Goal: Task Accomplishment & Management: Complete application form

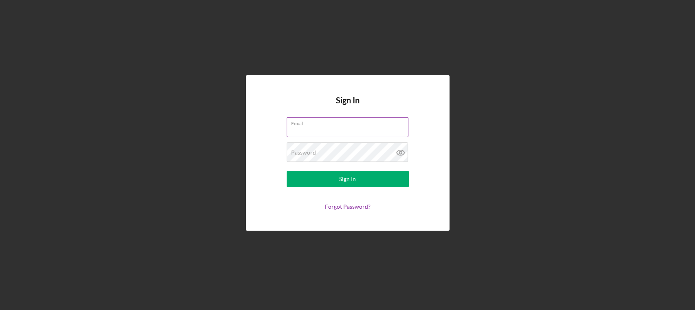
click at [345, 134] on input "Email" at bounding box center [347, 127] width 122 height 20
type input "[PERSON_NAME][EMAIL_ADDRESS][PERSON_NAME][DOMAIN_NAME]"
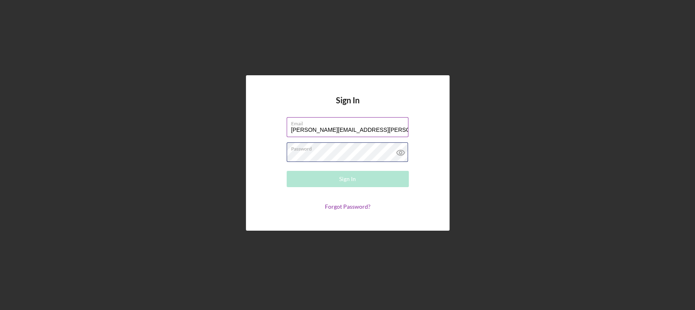
click at [337, 149] on div "Password Required" at bounding box center [347, 152] width 122 height 20
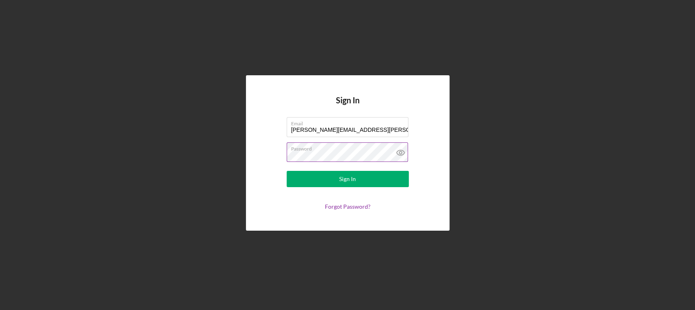
click at [286, 171] on button "Sign In" at bounding box center [347, 179] width 122 height 16
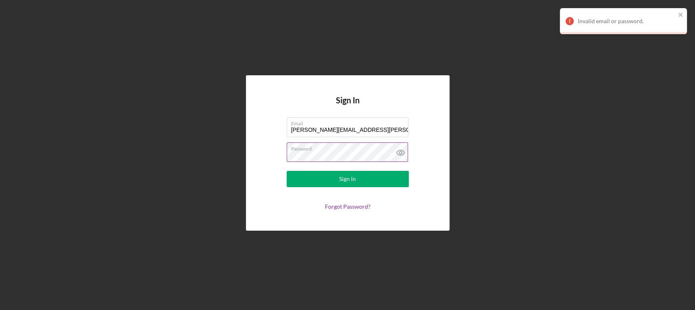
click at [400, 154] on icon at bounding box center [400, 152] width 2 height 2
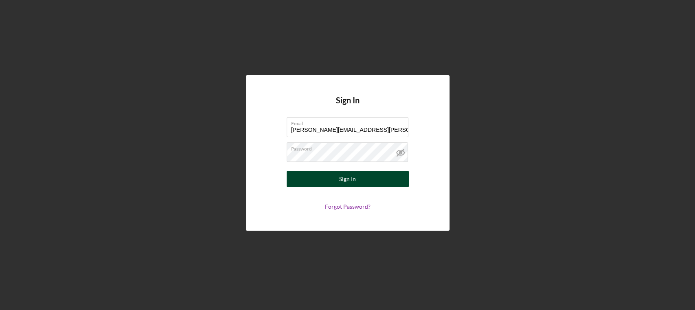
click at [339, 173] on div "Sign In" at bounding box center [347, 179] width 17 height 16
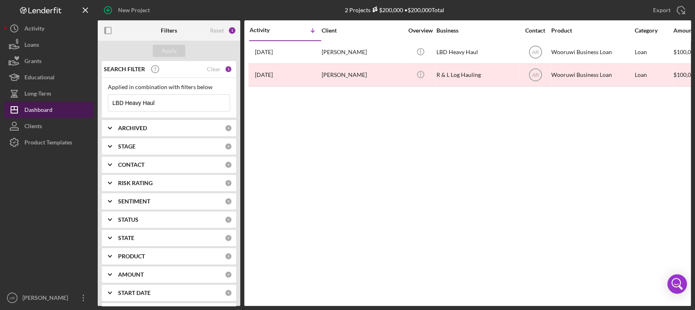
drag, startPoint x: 173, startPoint y: 104, endPoint x: 92, endPoint y: 103, distance: 81.8
click at [92, 103] on div "New Project 2 Projects $200,000 • $200,000 Total LBD Heavy Haul Export Icon/Exp…" at bounding box center [347, 153] width 686 height 306
type input "All Nations"
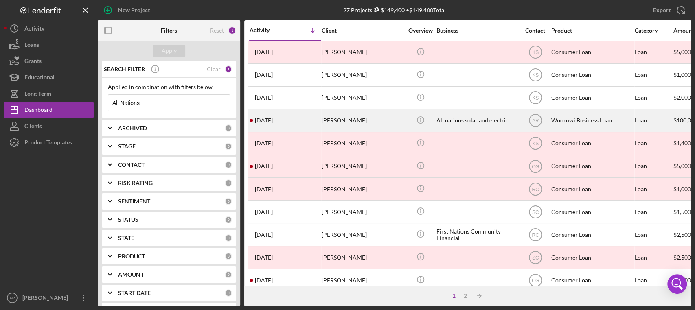
click at [267, 121] on time "[DATE]" at bounding box center [264, 120] width 18 height 7
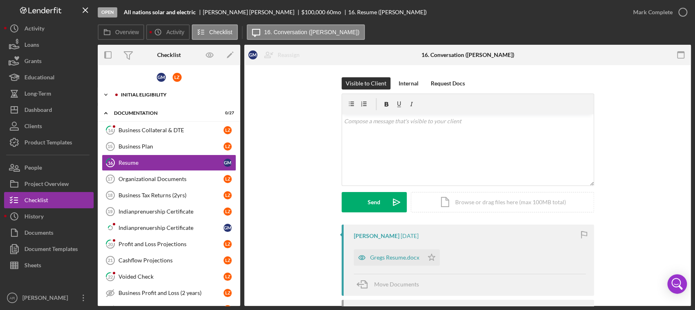
click at [108, 95] on icon "Icon/Expander" at bounding box center [106, 95] width 16 height 16
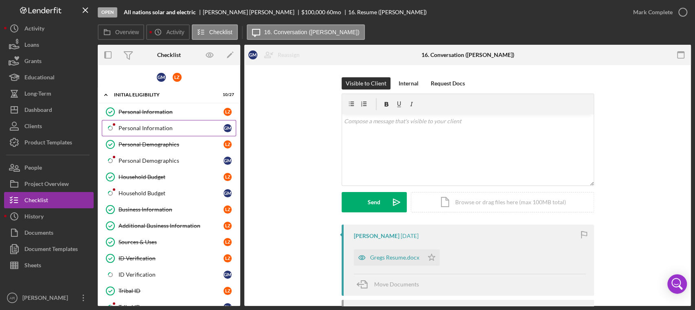
click at [142, 128] on div "Personal Information" at bounding box center [170, 128] width 105 height 7
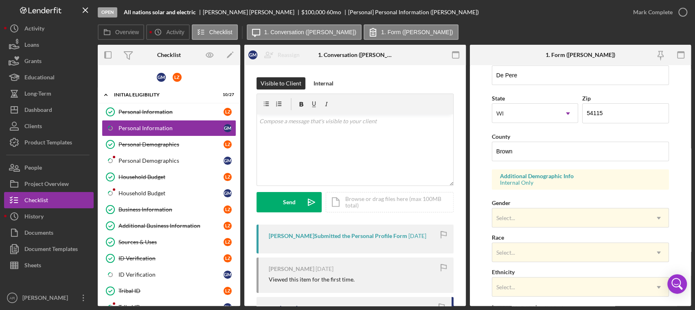
scroll to position [210, 0]
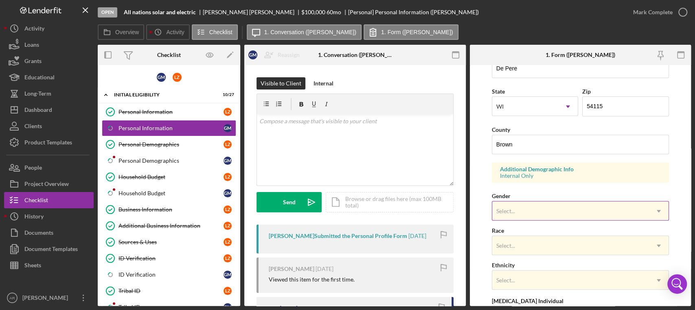
click at [562, 205] on div "Select..." at bounding box center [570, 211] width 157 height 19
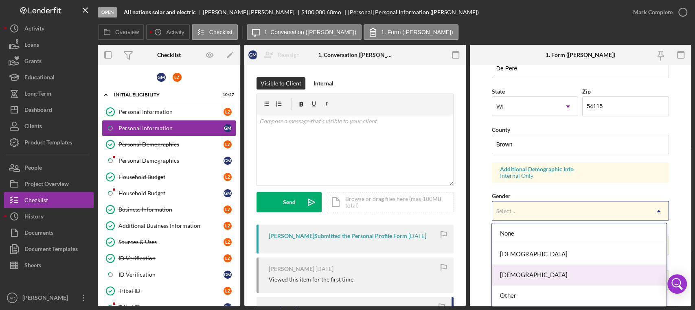
click at [513, 274] on div "[DEMOGRAPHIC_DATA]" at bounding box center [579, 275] width 174 height 21
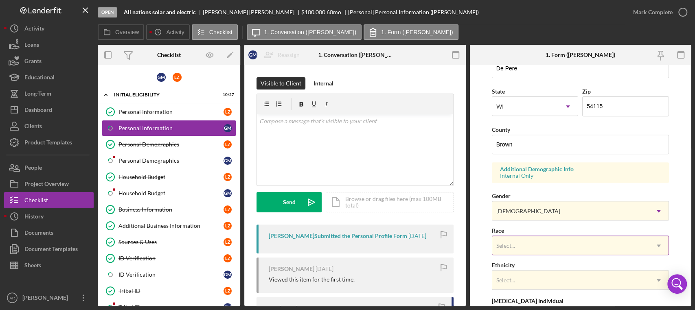
click at [517, 245] on div "Select..." at bounding box center [570, 245] width 157 height 19
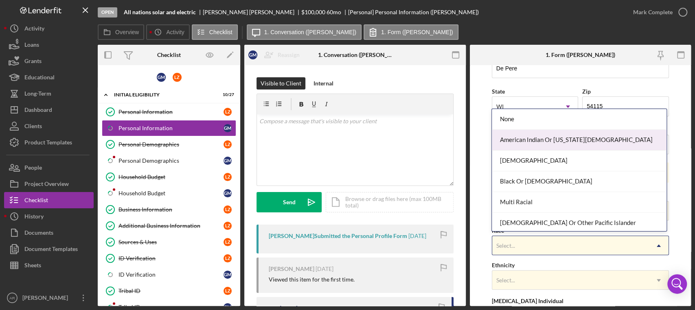
click at [554, 132] on div "American Indian Or [US_STATE][DEMOGRAPHIC_DATA]" at bounding box center [579, 140] width 174 height 21
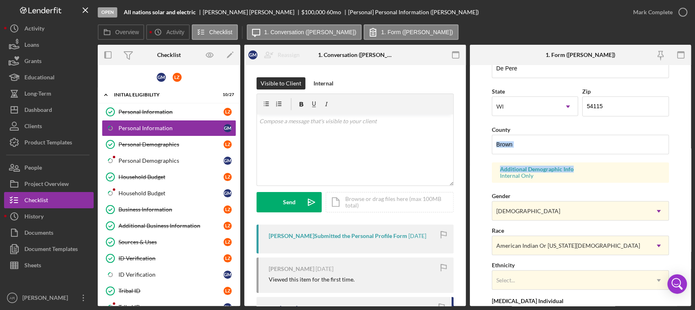
drag, startPoint x: 691, startPoint y: 137, endPoint x: 694, endPoint y: 158, distance: 21.8
click at [694, 158] on div "Open All nations solar and electric [PERSON_NAME] $100,000 $100,000 60 mo [Pers…" at bounding box center [347, 155] width 695 height 310
click at [575, 274] on div "Select..." at bounding box center [570, 280] width 157 height 19
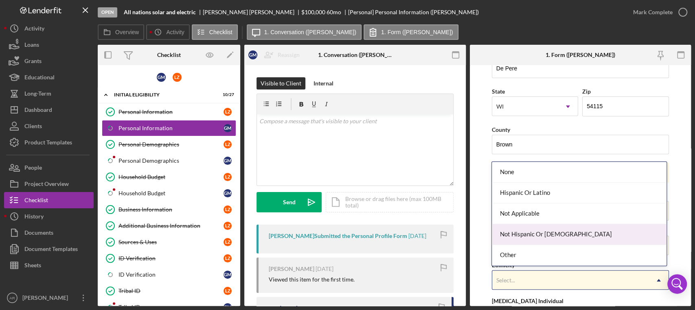
click at [542, 229] on div "Not Hispanic Or [DEMOGRAPHIC_DATA]" at bounding box center [579, 234] width 174 height 21
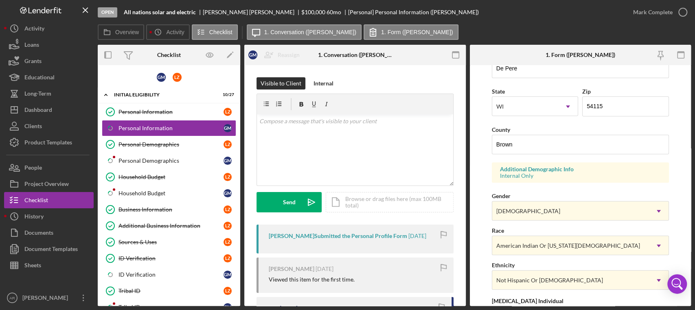
scroll to position [301, 0]
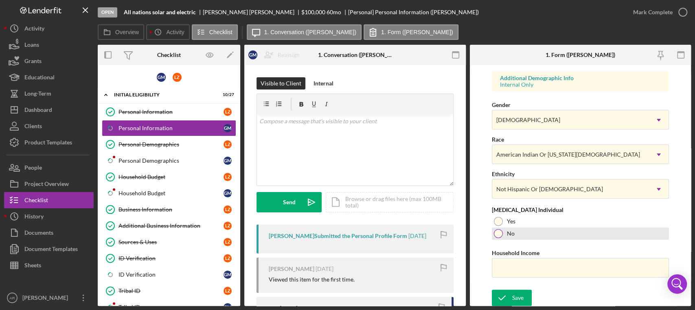
click at [501, 233] on div at bounding box center [498, 233] width 9 height 9
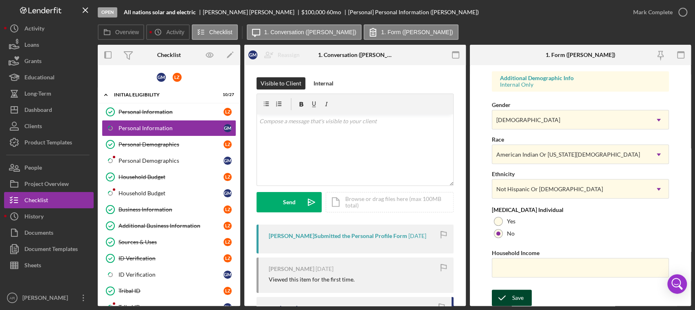
click at [516, 296] on div "Save" at bounding box center [517, 298] width 11 height 16
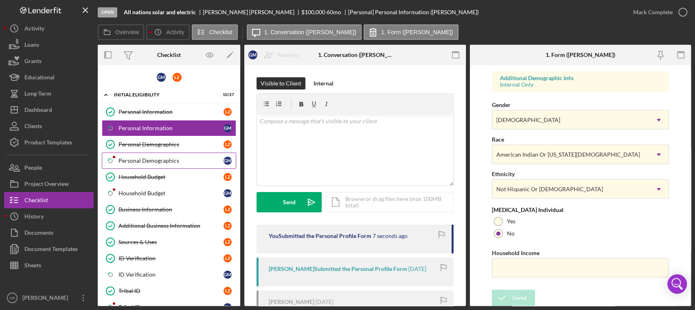
click at [165, 161] on div "Personal Demographics" at bounding box center [170, 160] width 105 height 7
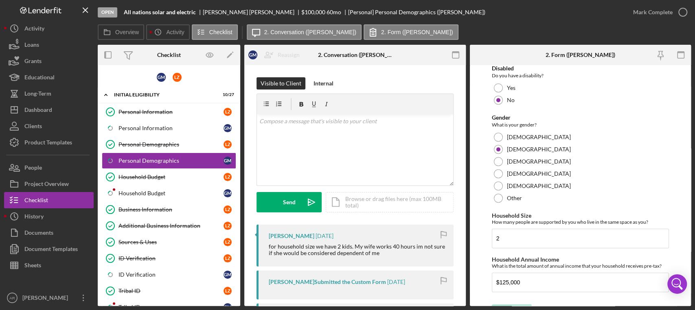
scroll to position [510, 0]
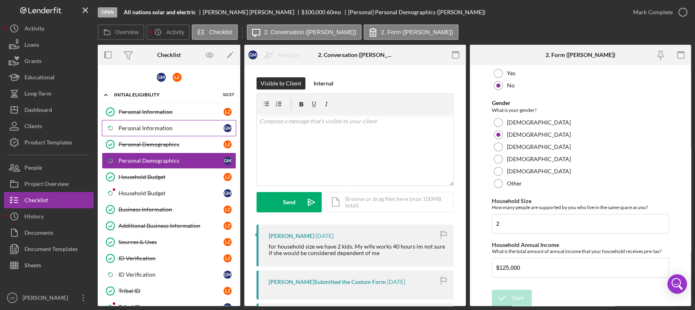
click at [147, 126] on div "Personal Information" at bounding box center [170, 128] width 105 height 7
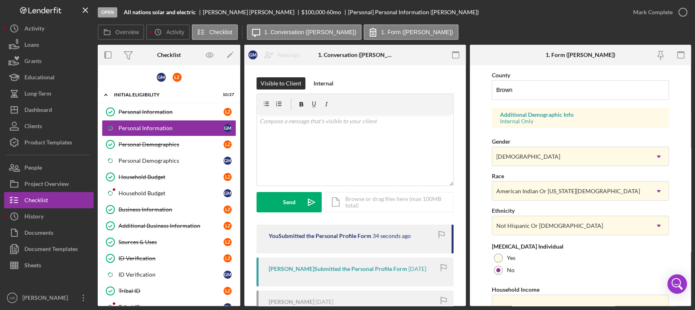
scroll to position [301, 0]
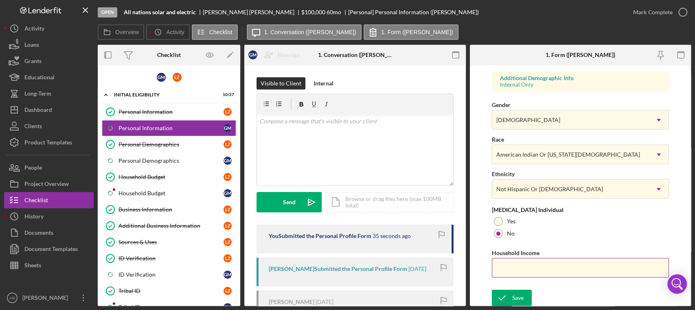
click at [522, 268] on input "Household Income" at bounding box center [580, 268] width 177 height 20
type input "$125,000"
click at [509, 298] on icon "submit" at bounding box center [502, 298] width 20 height 20
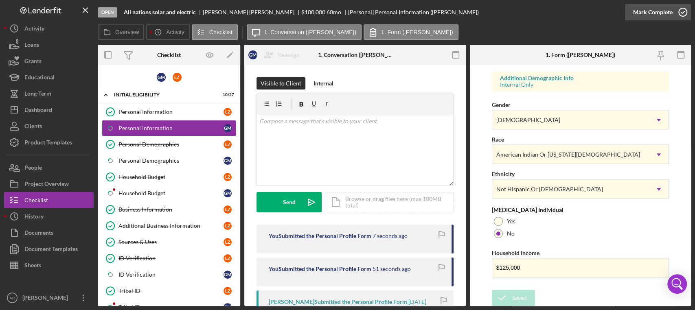
click at [682, 7] on icon "button" at bounding box center [682, 12] width 20 height 20
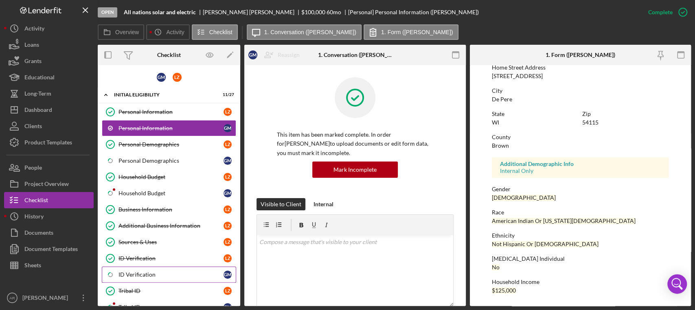
scroll to position [139, 0]
click at [149, 161] on div "Personal Demographics" at bounding box center [170, 160] width 105 height 7
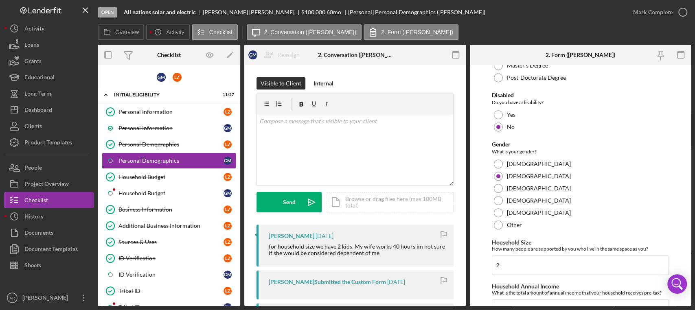
scroll to position [510, 0]
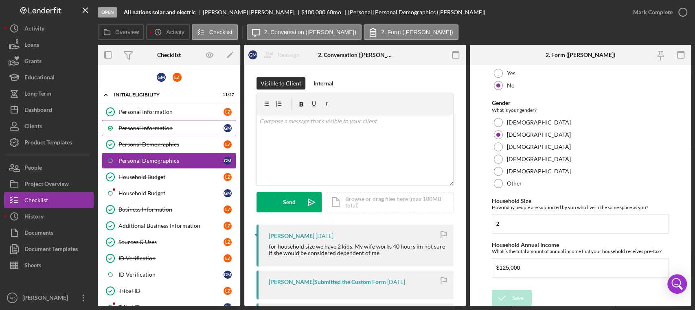
click at [150, 125] on div "Personal Information" at bounding box center [170, 128] width 105 height 7
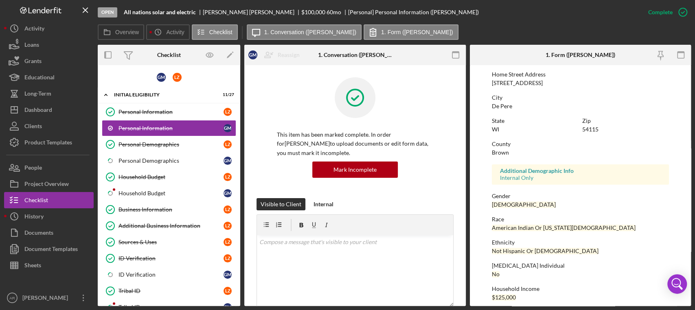
scroll to position [133, 0]
click at [356, 174] on div "Mark Incomplete" at bounding box center [354, 170] width 43 height 16
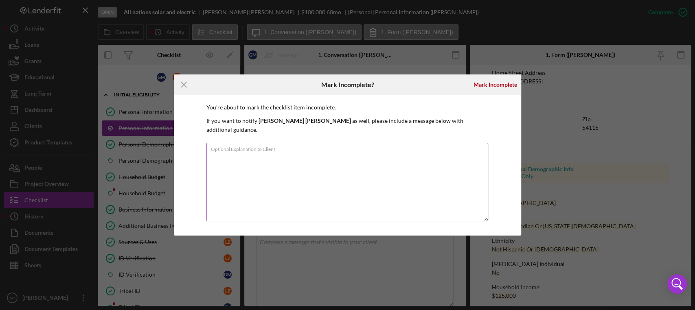
click at [326, 153] on textarea "Optional Explanation to Client" at bounding box center [347, 182] width 282 height 79
type textarea "changing race."
click at [505, 82] on div "Mark Incomplete" at bounding box center [495, 84] width 44 height 16
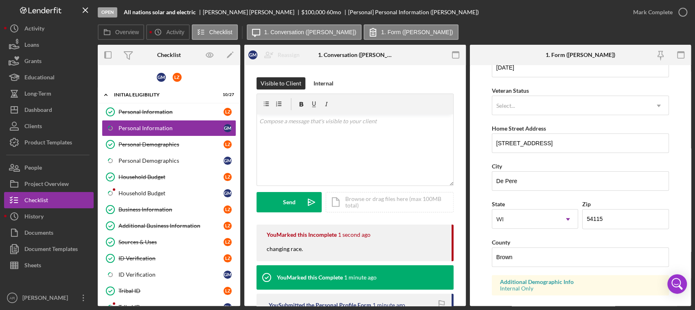
scroll to position [180, 0]
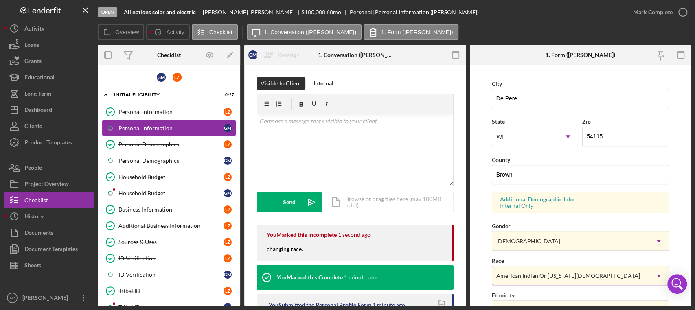
click at [520, 277] on div "American Indian Or [US_STATE][DEMOGRAPHIC_DATA]" at bounding box center [568, 276] width 144 height 7
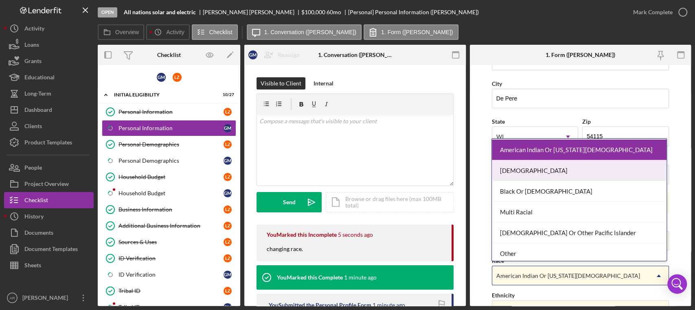
scroll to position [43, 0]
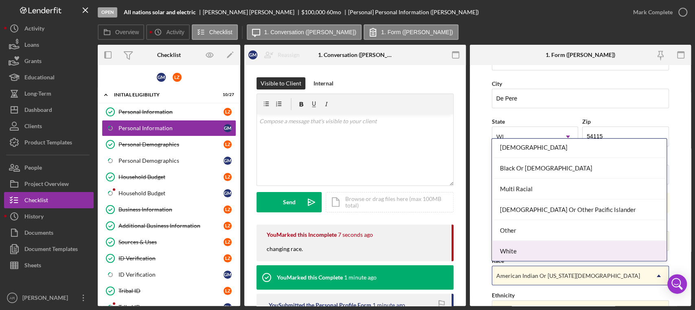
click at [575, 250] on div "White" at bounding box center [579, 251] width 174 height 21
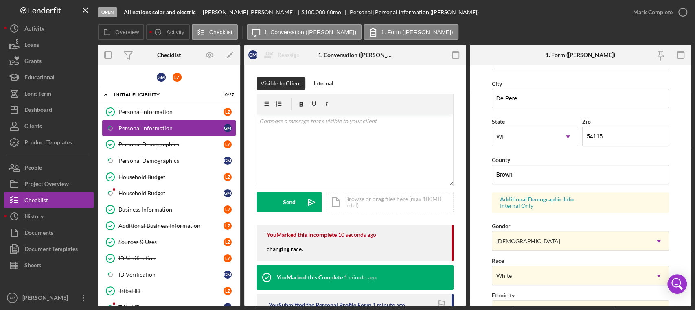
scroll to position [301, 0]
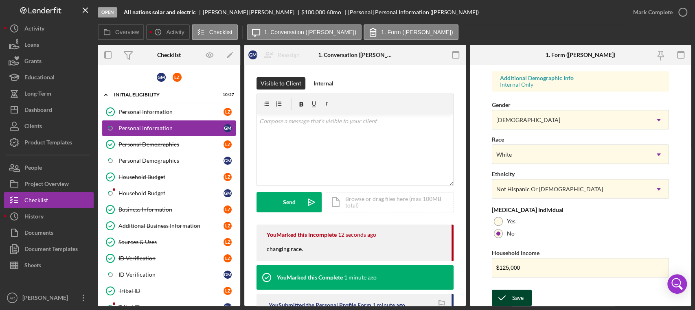
click at [509, 295] on icon "submit" at bounding box center [502, 298] width 20 height 20
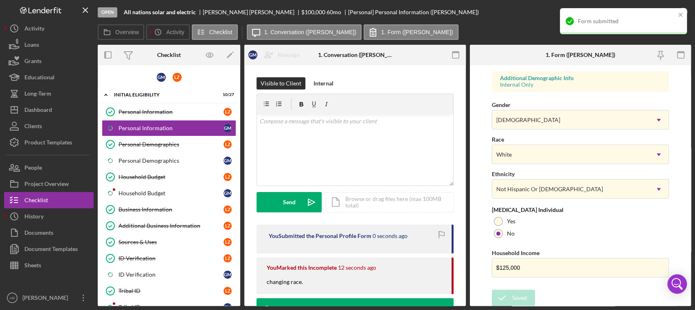
click at [657, 10] on div "Form submitted" at bounding box center [622, 21] width 127 height 26
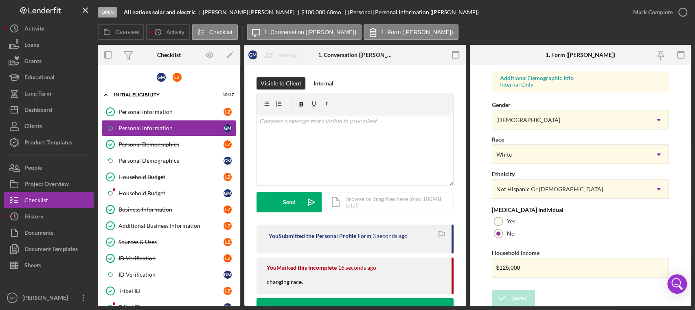
click at [657, 10] on div "Mark Complete" at bounding box center [652, 12] width 39 height 16
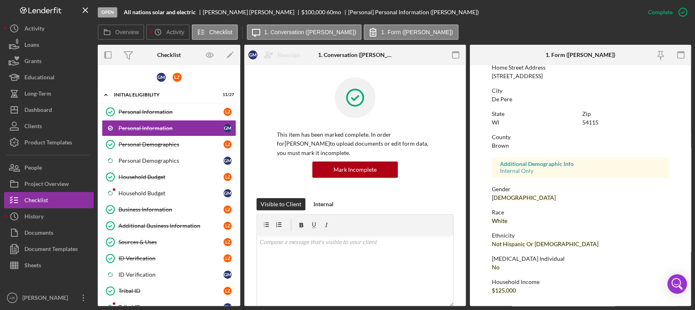
scroll to position [139, 0]
click at [164, 141] on div "Personal Demographics" at bounding box center [170, 144] width 105 height 7
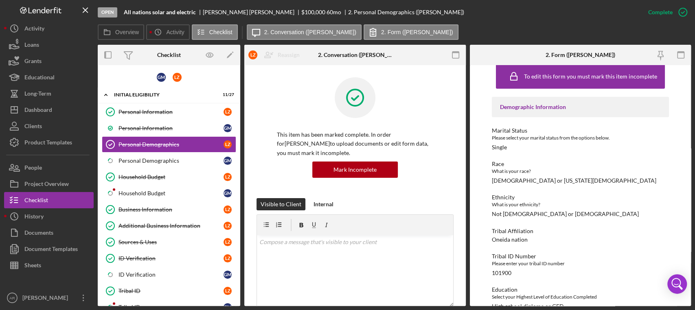
scroll to position [6, 0]
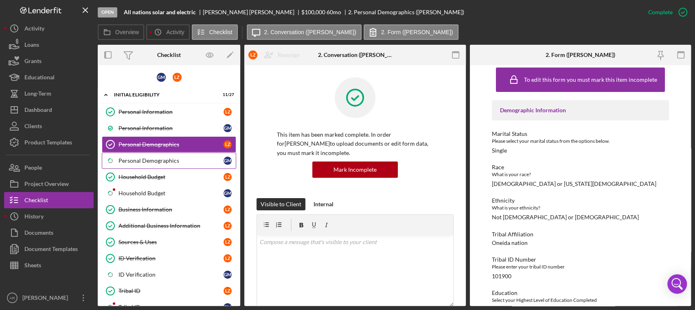
click at [142, 161] on div "Personal Demographics" at bounding box center [170, 160] width 105 height 7
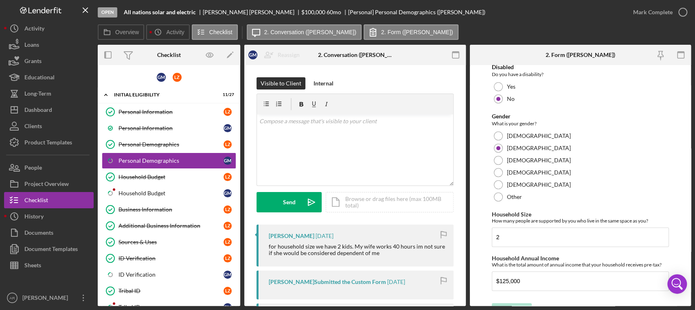
scroll to position [510, 0]
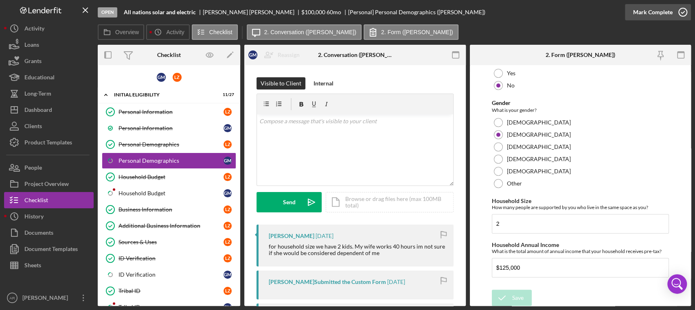
click at [679, 13] on icon "button" at bounding box center [682, 12] width 20 height 20
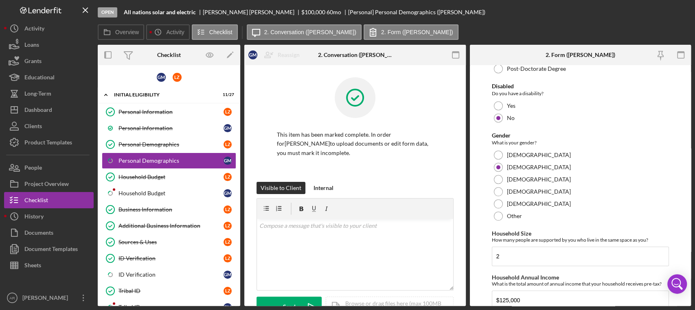
scroll to position [543, 0]
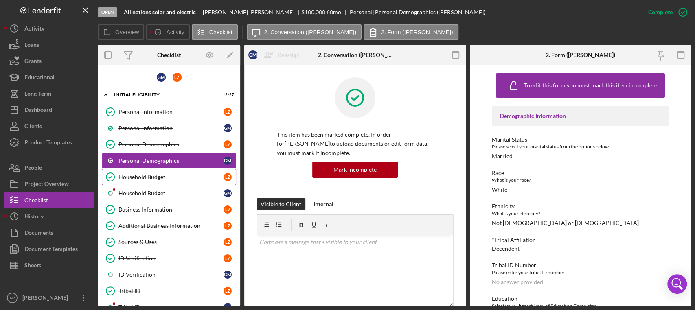
click at [149, 174] on div "Household Budget" at bounding box center [170, 177] width 105 height 7
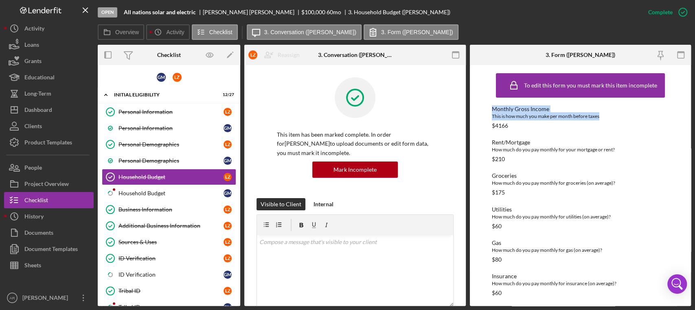
drag, startPoint x: 690, startPoint y: 75, endPoint x: 672, endPoint y: 117, distance: 45.9
click at [672, 117] on div "To edit this form you must mark this item incomplete Monthly Gross Income This …" at bounding box center [580, 185] width 221 height 241
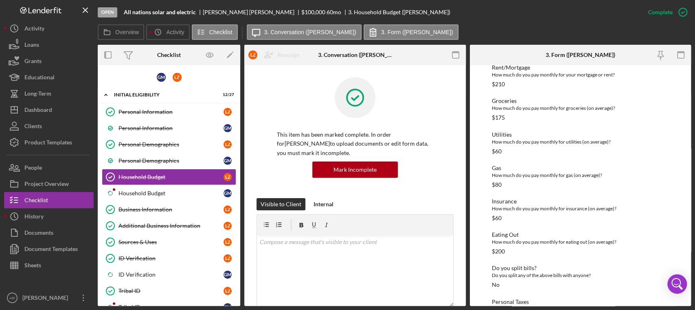
scroll to position [103, 0]
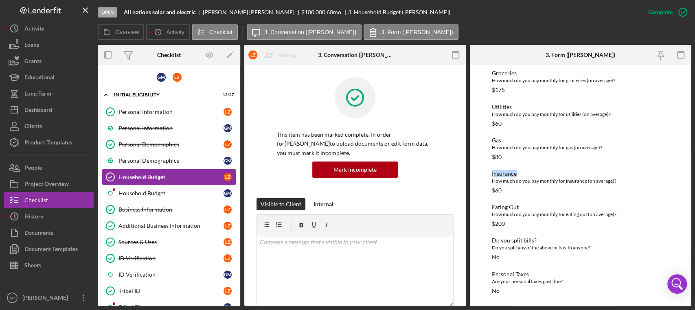
drag, startPoint x: 690, startPoint y: 154, endPoint x: 682, endPoint y: 179, distance: 26.1
click at [682, 179] on div "Open All nations solar and electric [PERSON_NAME] $100,000 $100,000 60 mo 3. Ho…" at bounding box center [347, 155] width 695 height 310
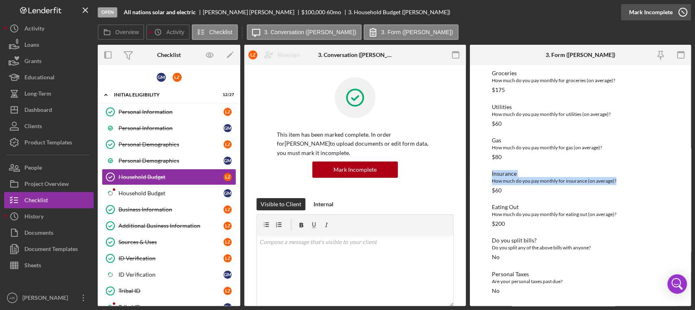
click at [686, 9] on icon "button" at bounding box center [682, 12] width 20 height 20
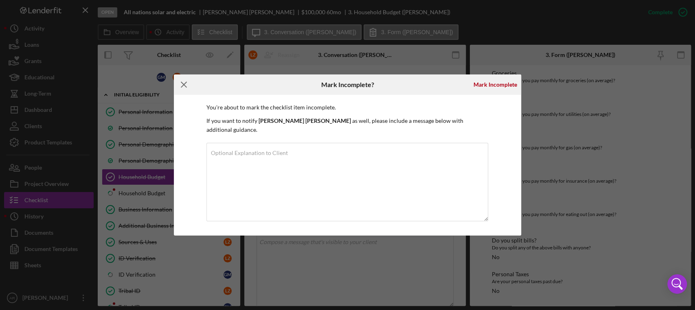
click at [180, 90] on icon "Icon/Menu Close" at bounding box center [184, 84] width 20 height 20
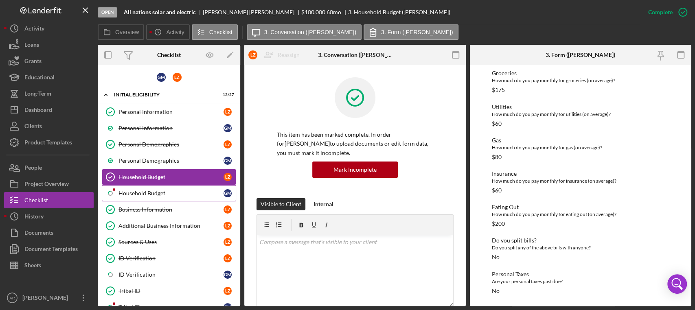
click at [137, 194] on div "Household Budget" at bounding box center [170, 193] width 105 height 7
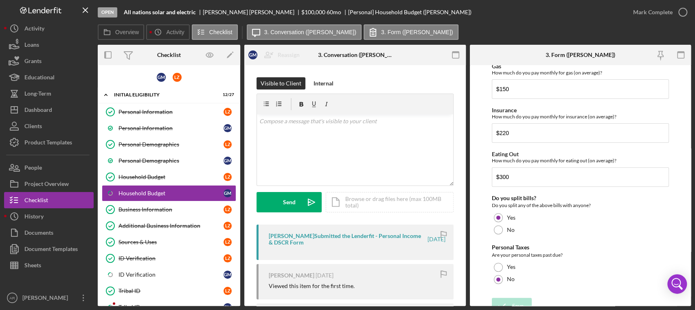
scroll to position [190, 0]
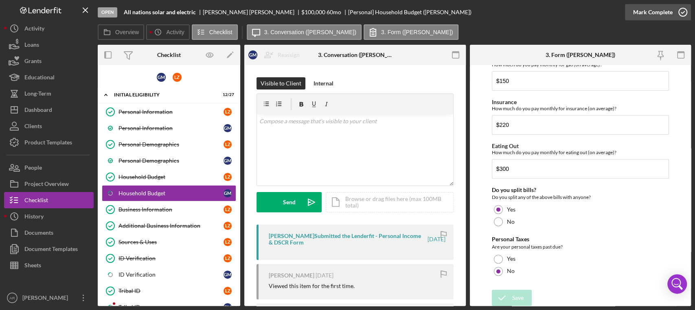
click at [684, 11] on icon "button" at bounding box center [682, 12] width 20 height 20
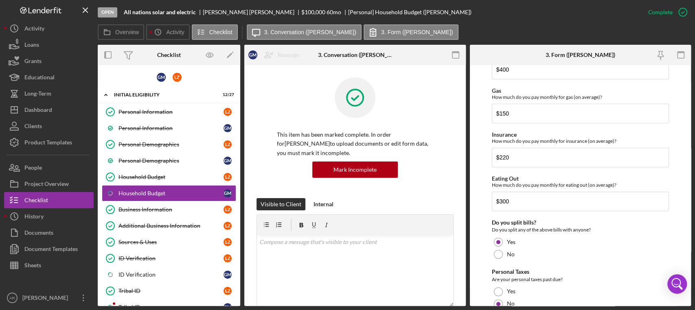
scroll to position [223, 0]
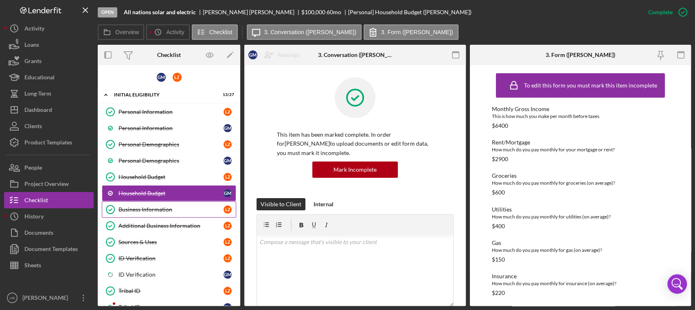
click at [154, 210] on div "Business Information" at bounding box center [170, 209] width 105 height 7
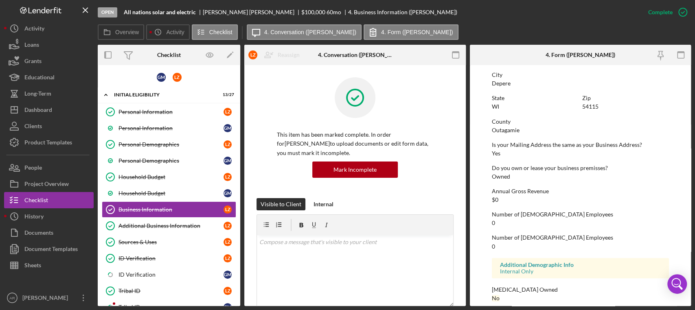
scroll to position [465, 0]
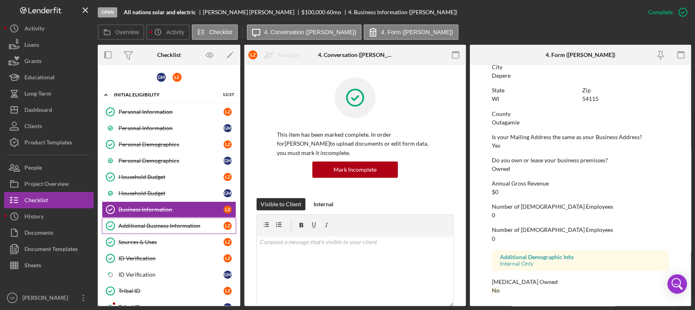
click at [177, 223] on div "Additional Business Information" at bounding box center [170, 226] width 105 height 7
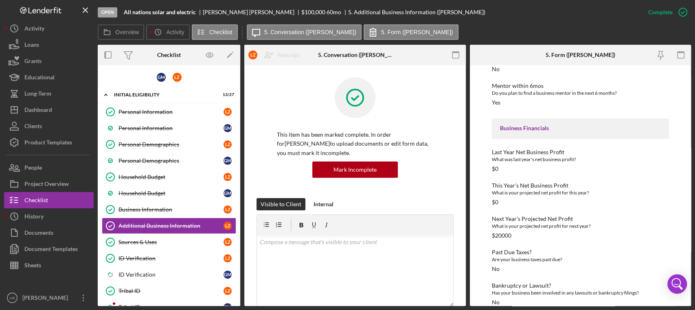
scroll to position [756, 0]
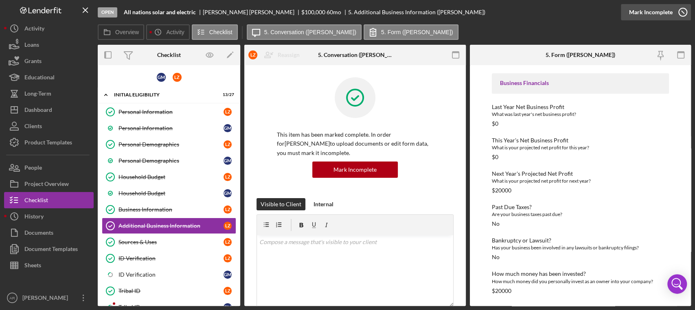
click at [685, 9] on icon "button" at bounding box center [682, 12] width 20 height 20
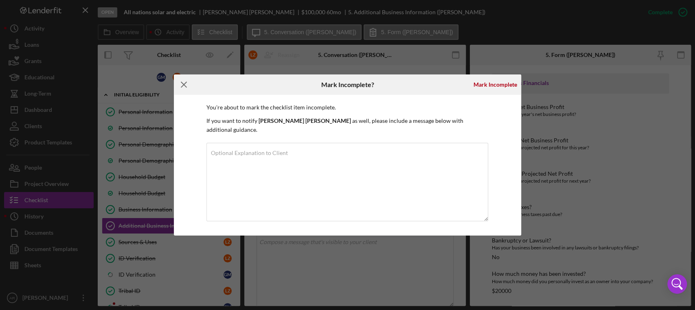
click at [184, 92] on icon "Icon/Menu Close" at bounding box center [184, 84] width 20 height 20
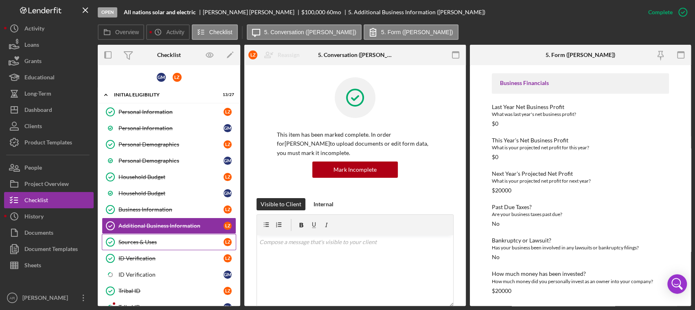
click at [146, 243] on div "Sources & Uses" at bounding box center [170, 242] width 105 height 7
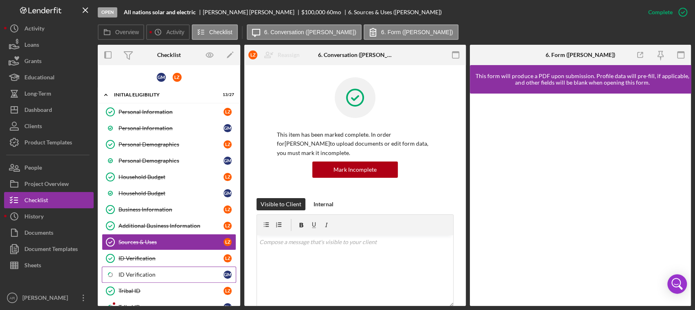
click at [142, 273] on div "ID Verification" at bounding box center [170, 274] width 105 height 7
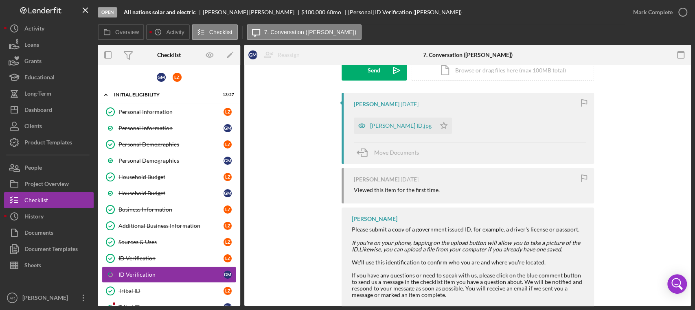
scroll to position [141, 0]
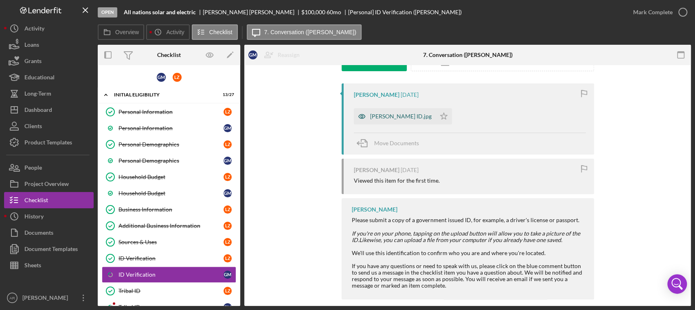
click at [389, 118] on div "[PERSON_NAME] ID.jpg" at bounding box center [400, 116] width 61 height 7
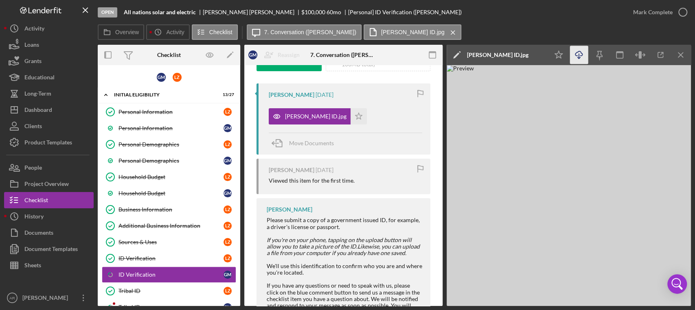
click at [582, 56] on icon "Icon/Download" at bounding box center [579, 55] width 18 height 18
click at [686, 9] on icon "button" at bounding box center [682, 12] width 20 height 20
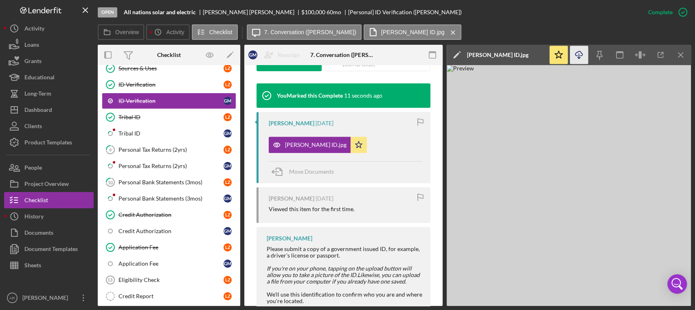
scroll to position [189, 0]
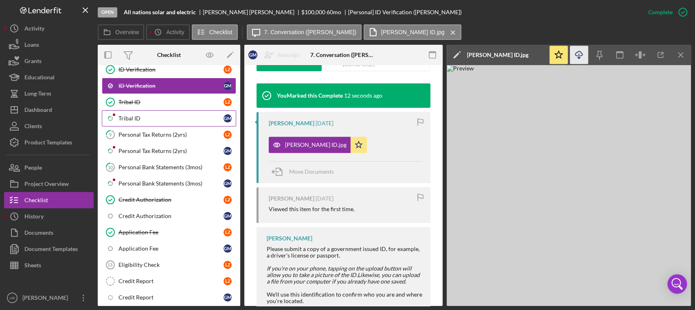
click at [133, 115] on div "Tribal ID" at bounding box center [170, 118] width 105 height 7
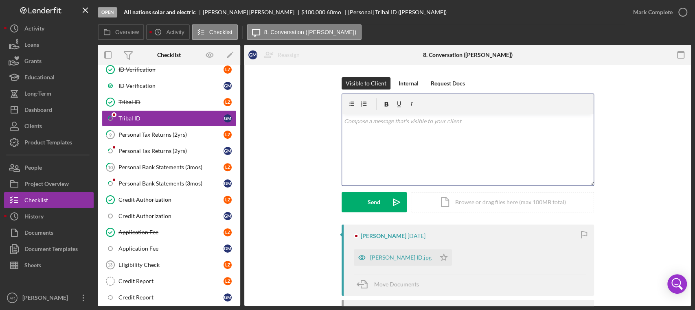
click at [378, 146] on div "v Color teal Color pink Remove color Add row above Add row below Add column bef…" at bounding box center [467, 149] width 251 height 71
click at [379, 260] on div "[PERSON_NAME] ID.jpg" at bounding box center [395, 256] width 82 height 16
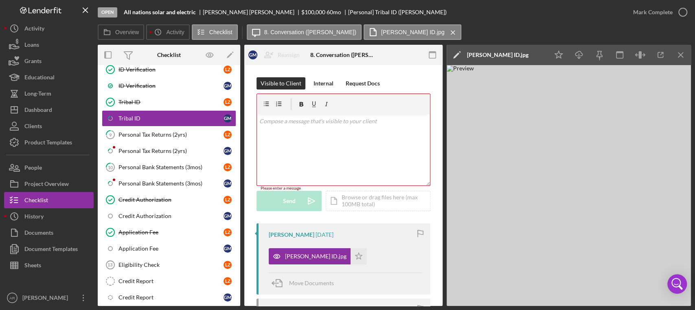
click at [671, 181] on img at bounding box center [568, 185] width 244 height 241
click at [346, 129] on div "v Color teal Color pink Remove color Add row above Add row below Add column bef…" at bounding box center [343, 149] width 173 height 71
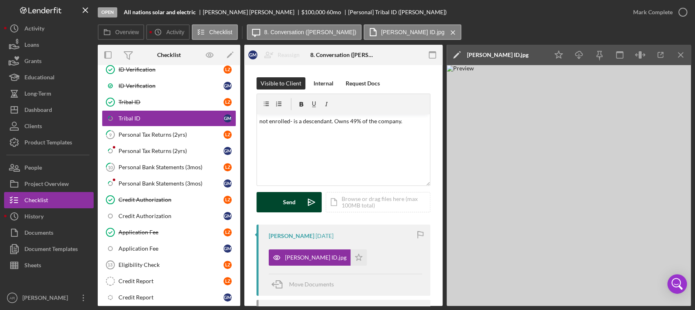
click at [286, 199] on div "Send" at bounding box center [289, 202] width 13 height 20
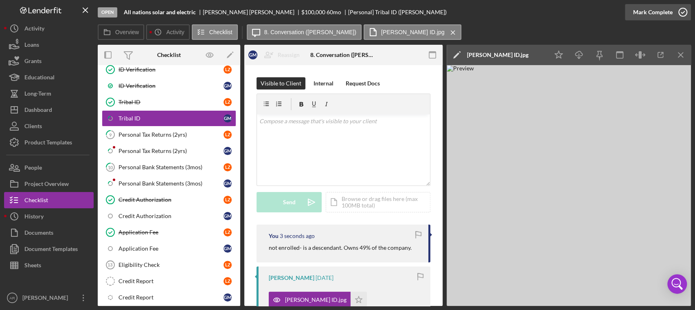
click at [686, 14] on icon "button" at bounding box center [682, 12] width 20 height 20
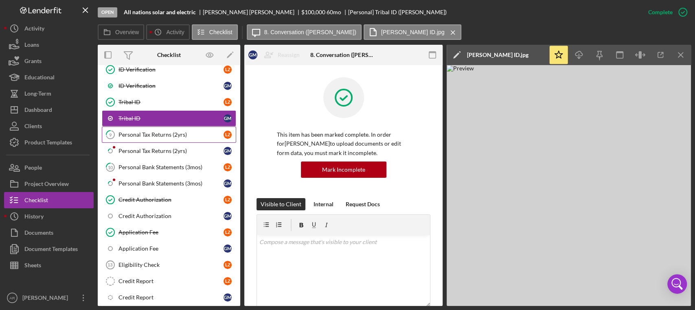
click at [146, 128] on link "9 Personal Tax Returns (2yrs) L Z" at bounding box center [169, 135] width 134 height 16
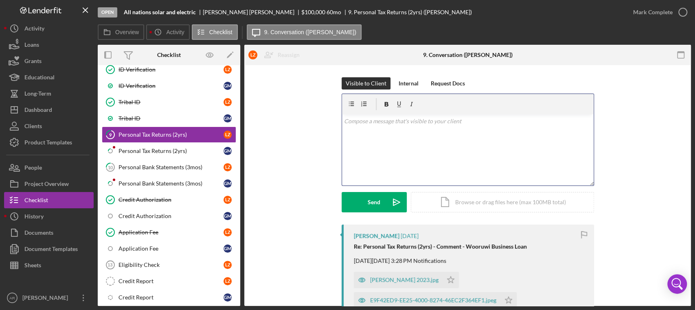
click at [400, 125] on p at bounding box center [467, 121] width 247 height 9
click at [367, 208] on div "Send" at bounding box center [373, 202] width 13 height 20
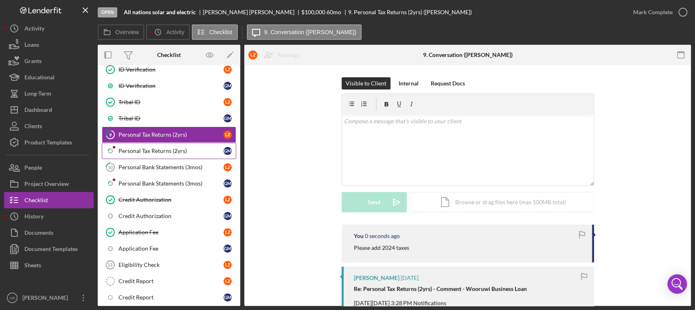
click at [160, 149] on div "Personal Tax Returns (2yrs)" at bounding box center [170, 151] width 105 height 7
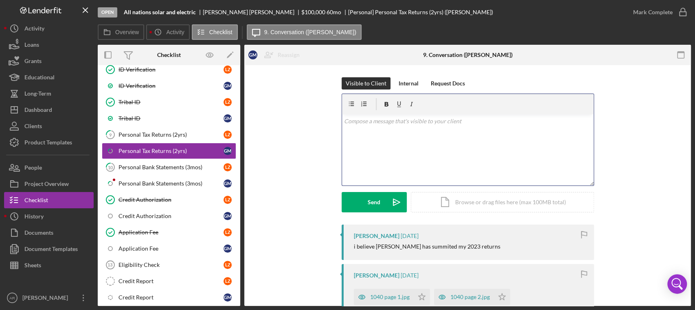
click at [398, 139] on div "v Color teal Color pink Remove color Add row above Add row below Add column bef…" at bounding box center [467, 149] width 251 height 71
click at [365, 200] on button "Send Icon/icon-invite-send" at bounding box center [373, 202] width 65 height 20
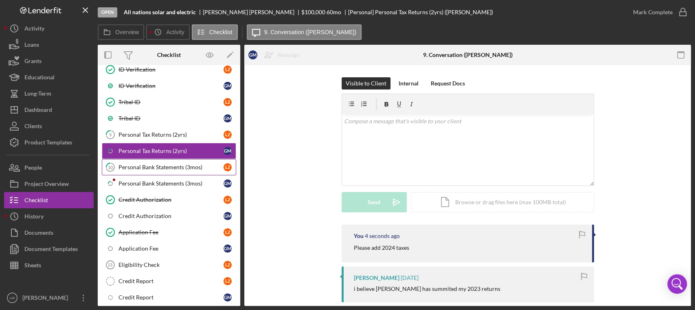
click at [163, 165] on div "Personal Bank Statements (3mos)" at bounding box center [170, 167] width 105 height 7
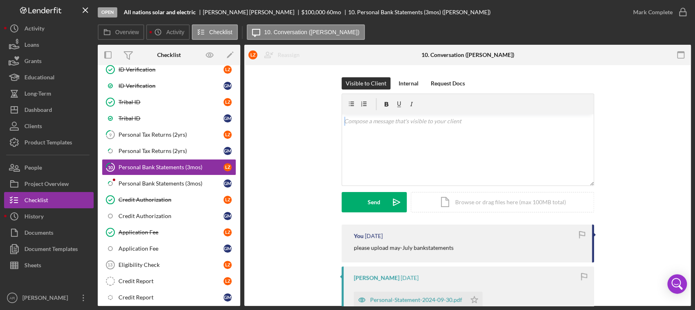
drag, startPoint x: 693, startPoint y: 99, endPoint x: 693, endPoint y: 138, distance: 38.3
click at [693, 138] on div "Open All nations solar and electric [PERSON_NAME] $100,000 $100,000 60 mo 10. P…" at bounding box center [347, 155] width 695 height 310
click at [393, 124] on p at bounding box center [467, 121] width 247 height 9
click at [371, 204] on div "Send" at bounding box center [373, 202] width 13 height 20
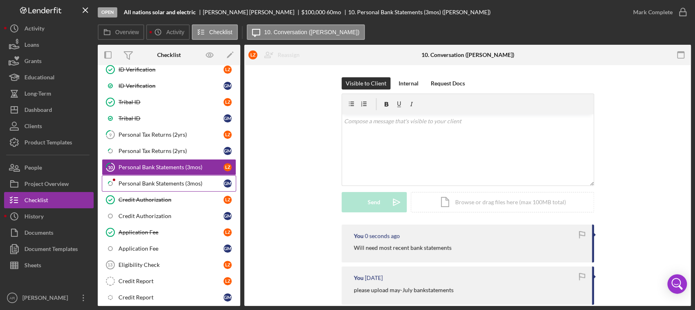
click at [151, 184] on div "Personal Bank Statements (3mos)" at bounding box center [170, 183] width 105 height 7
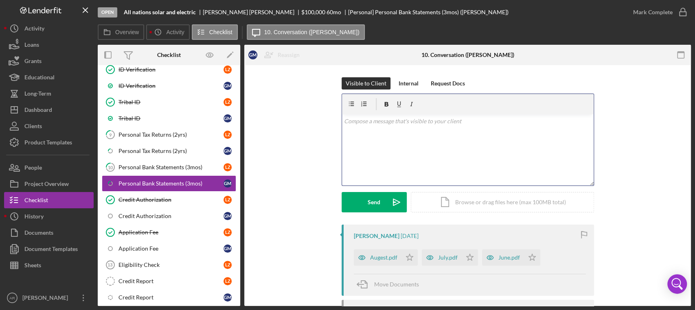
click at [365, 141] on div "v Color teal Color pink Remove color Add row above Add row below Add column bef…" at bounding box center [467, 149] width 251 height 71
click at [411, 153] on div "v Color teal Color pink Remove color Add row above Add row below Add column bef…" at bounding box center [467, 149] width 251 height 71
click at [380, 123] on p "please up loan Sept" at bounding box center [467, 121] width 247 height 9
click at [398, 119] on p "please upload Sept" at bounding box center [467, 121] width 247 height 9
click at [367, 206] on div "Send" at bounding box center [373, 202] width 13 height 20
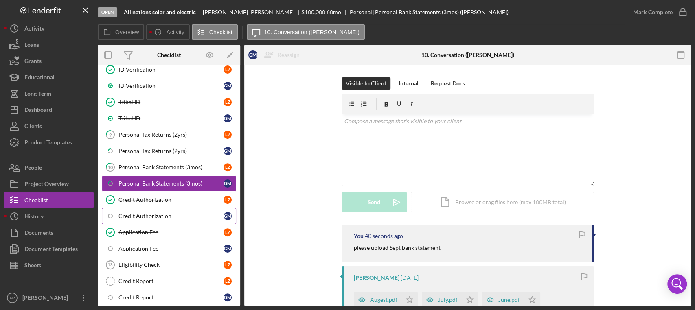
click at [158, 210] on link "Credit Authorization G M" at bounding box center [169, 216] width 134 height 16
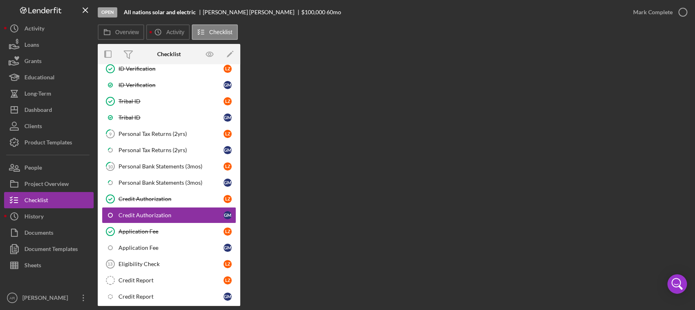
click at [425, 264] on div "Overview Internal Workflow Stage Open Icon/Dropdown Arrow Archive (can unarchiv…" at bounding box center [394, 175] width 593 height 262
click at [166, 212] on div "Credit Authorization" at bounding box center [170, 215] width 105 height 7
click at [156, 199] on div "Credit Authorization" at bounding box center [170, 199] width 105 height 7
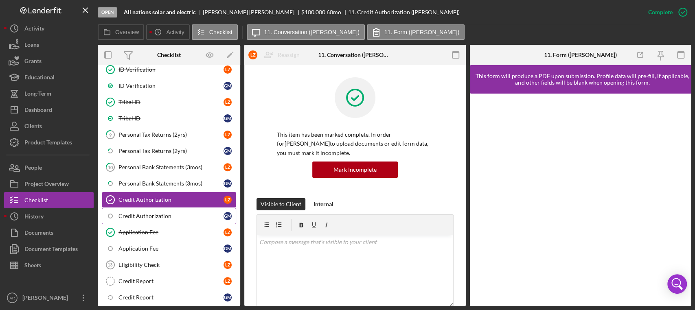
click at [156, 214] on div "Credit Authorization" at bounding box center [170, 216] width 105 height 7
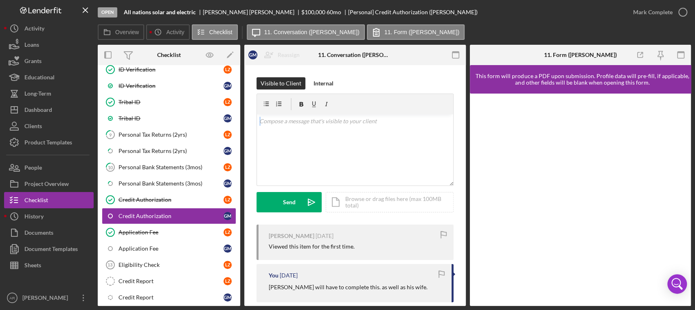
drag, startPoint x: 465, startPoint y: 110, endPoint x: 455, endPoint y: 174, distance: 64.7
click at [455, 174] on div "Overview Internal Workflow Stage Open Icon/Dropdown Arrow Archive (can unarchiv…" at bounding box center [394, 175] width 593 height 261
click at [157, 245] on div "Application Fee" at bounding box center [170, 248] width 105 height 7
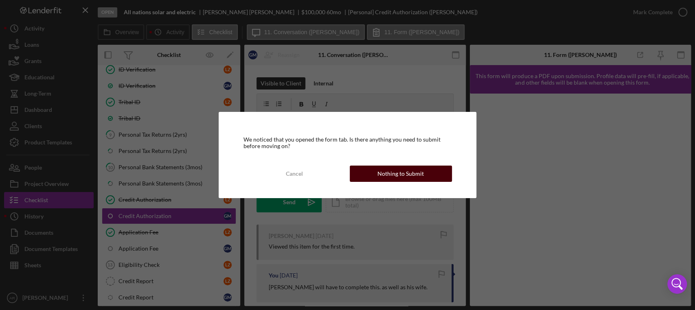
click at [383, 173] on div "Nothing to Submit" at bounding box center [400, 174] width 46 height 16
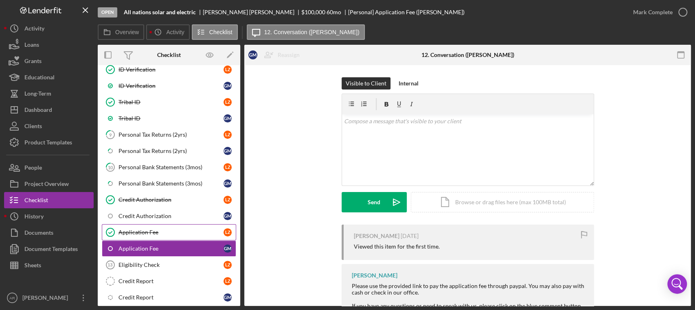
click at [130, 232] on div "Application Fee" at bounding box center [170, 232] width 105 height 7
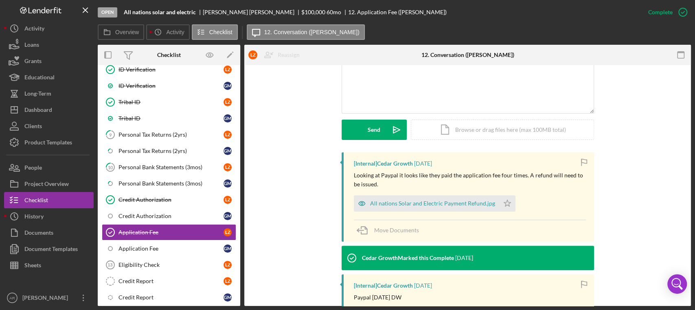
scroll to position [186, 0]
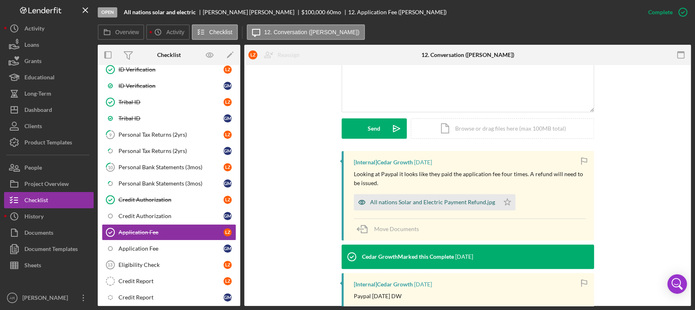
click at [462, 201] on div "All nations Solar and Electric Payment Refund.jpg" at bounding box center [432, 202] width 125 height 7
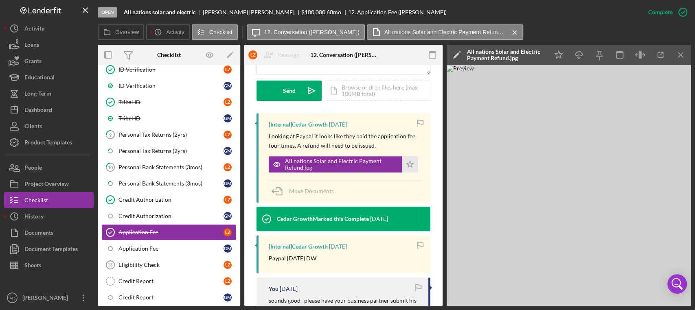
scroll to position [230, 0]
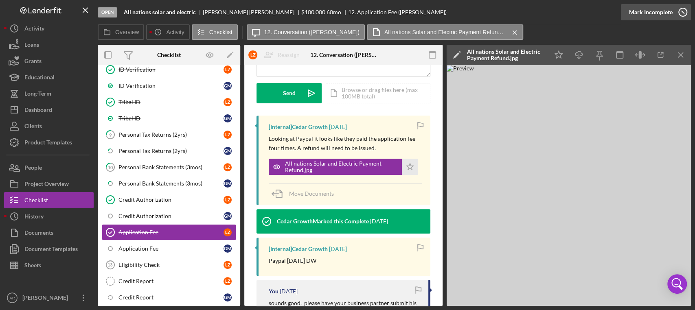
click at [686, 13] on icon "button" at bounding box center [682, 12] width 20 height 20
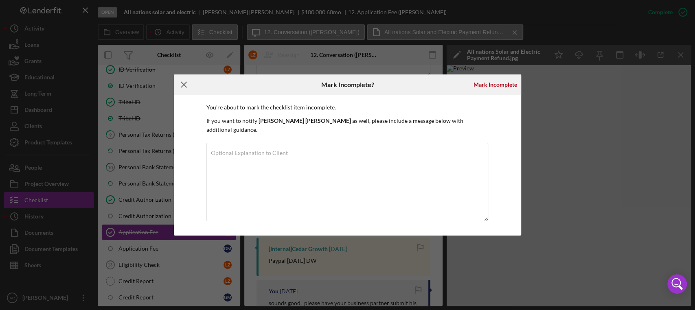
click at [184, 93] on icon "Icon/Menu Close" at bounding box center [184, 84] width 20 height 20
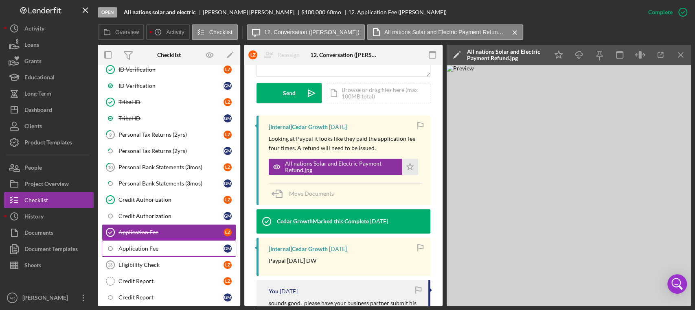
click at [186, 246] on div "Application Fee" at bounding box center [170, 248] width 105 height 7
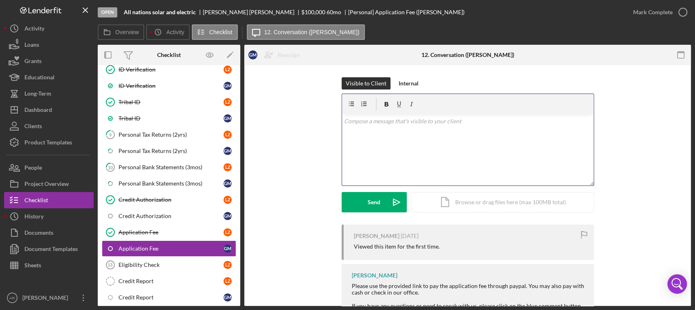
click at [430, 134] on div "v Color teal Color pink Remove color Add row above Add row below Add column bef…" at bounding box center [467, 149] width 251 height 71
click at [368, 196] on div "Send" at bounding box center [373, 202] width 13 height 20
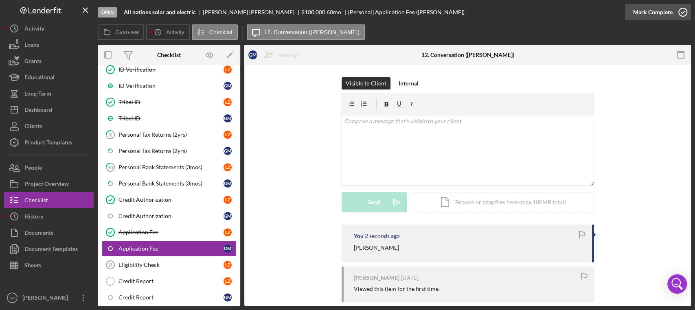
click at [680, 9] on icon "button" at bounding box center [682, 12] width 20 height 20
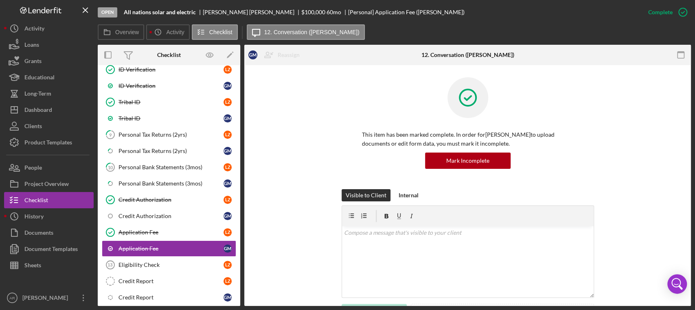
click at [264, 197] on div "Visible to Client Internal v Color teal Color pink Remove color Add row above A…" at bounding box center [467, 262] width 422 height 147
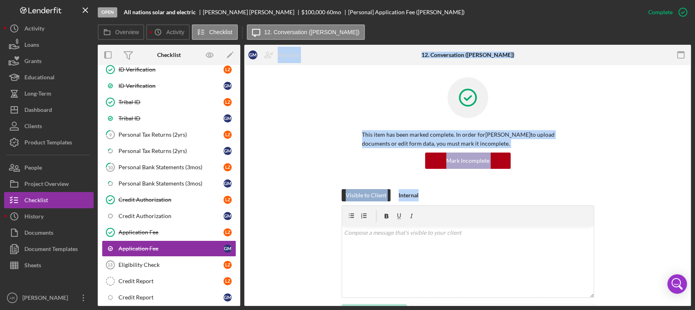
drag, startPoint x: 240, startPoint y: 154, endPoint x: 242, endPoint y: 223, distance: 68.8
click at [245, 218] on div "Overview Internal Workflow Stage Open Icon/Dropdown Arrow Archive (can unarchiv…" at bounding box center [394, 175] width 593 height 261
click at [172, 263] on div "Eligibility Check" at bounding box center [170, 265] width 105 height 7
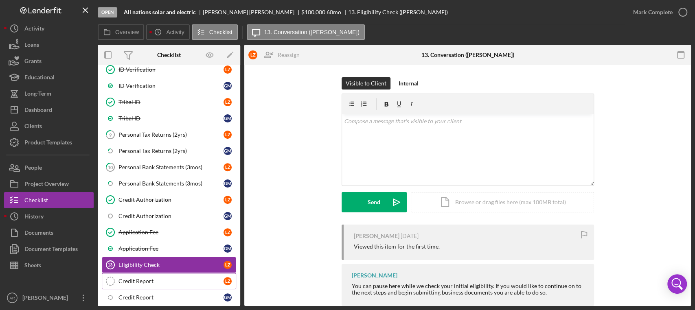
click at [156, 282] on div "Credit Report" at bounding box center [170, 281] width 105 height 7
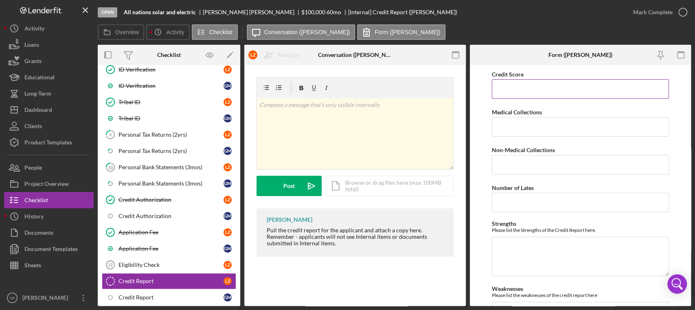
click at [555, 92] on input "Credit Score" at bounding box center [580, 89] width 177 height 20
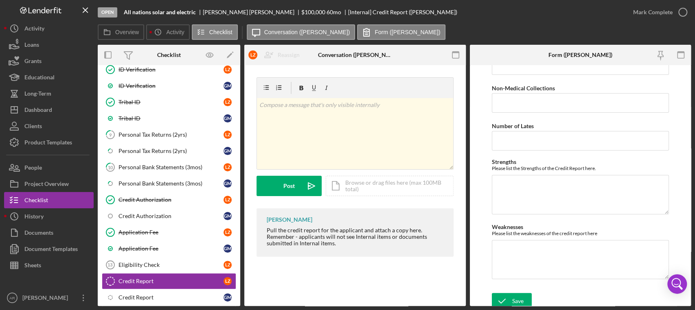
scroll to position [65, 0]
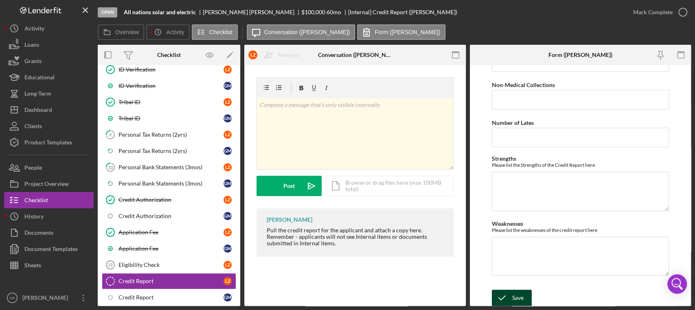
type input "797"
click at [508, 299] on icon "submit" at bounding box center [502, 298] width 20 height 20
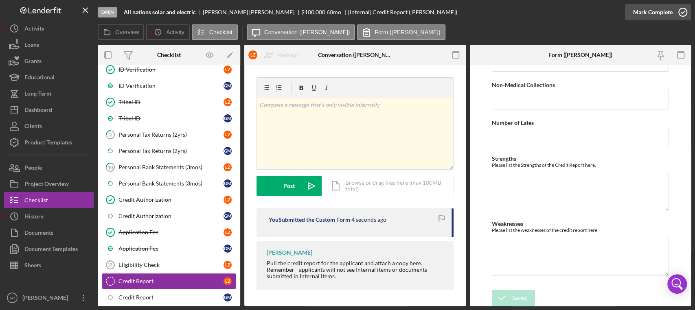
click at [681, 11] on icon "button" at bounding box center [682, 12] width 20 height 20
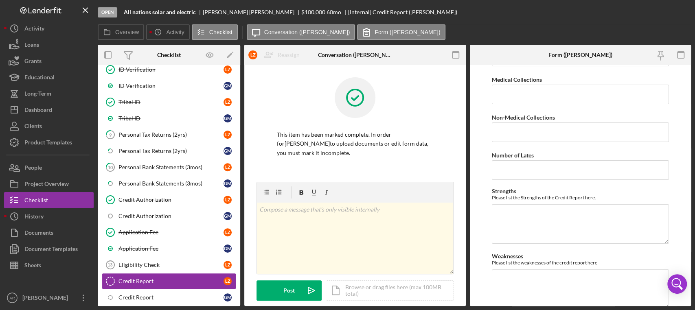
scroll to position [98, 0]
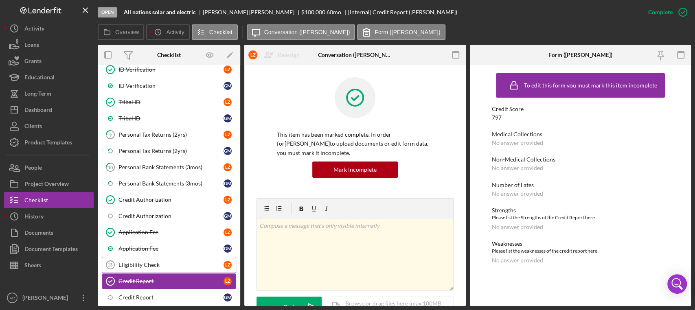
click at [159, 257] on link "Eligibility Check 13 Eligibility Check L Z" at bounding box center [169, 265] width 134 height 16
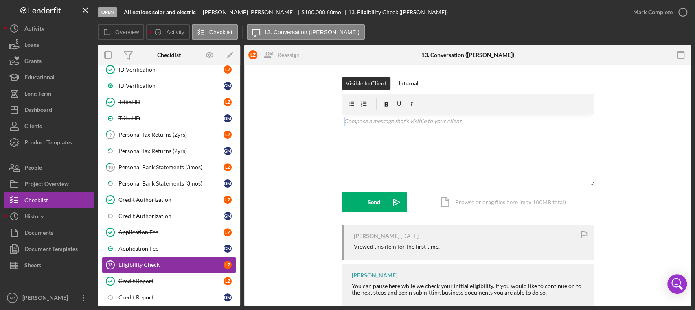
drag, startPoint x: 690, startPoint y: 91, endPoint x: 694, endPoint y: 136, distance: 45.7
click at [694, 136] on div "Open All nations solar and electric [PERSON_NAME] $100,000 $100,000 60 mo 13. E…" at bounding box center [347, 155] width 695 height 310
drag, startPoint x: 691, startPoint y: 190, endPoint x: 680, endPoint y: 196, distance: 13.1
click at [684, 235] on div "Open All nations solar and electric [PERSON_NAME] $100,000 $100,000 60 mo 13. E…" at bounding box center [347, 155] width 695 height 310
click at [680, 13] on icon "button" at bounding box center [682, 12] width 20 height 20
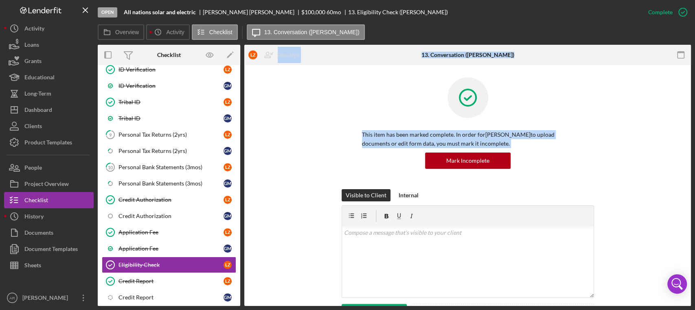
drag, startPoint x: 241, startPoint y: 150, endPoint x: 244, endPoint y: 177, distance: 26.6
click at [244, 177] on div "Overview Internal Workflow Stage Open Icon/Dropdown Arrow Archive (can unarchiv…" at bounding box center [394, 175] width 593 height 261
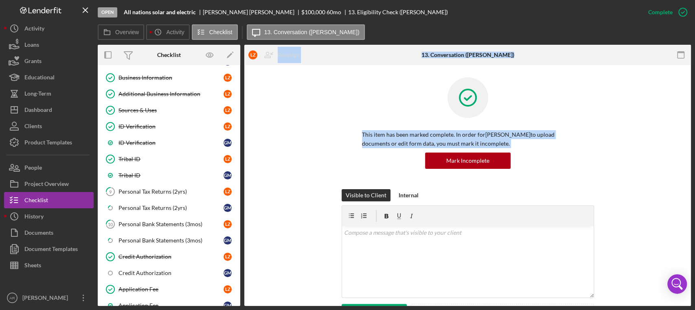
scroll to position [117, 0]
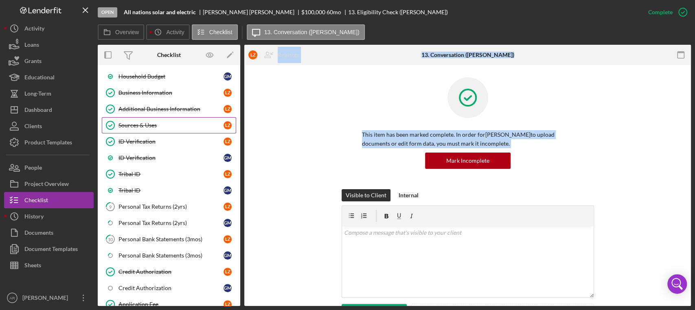
click at [136, 122] on div "Sources & Uses" at bounding box center [170, 125] width 105 height 7
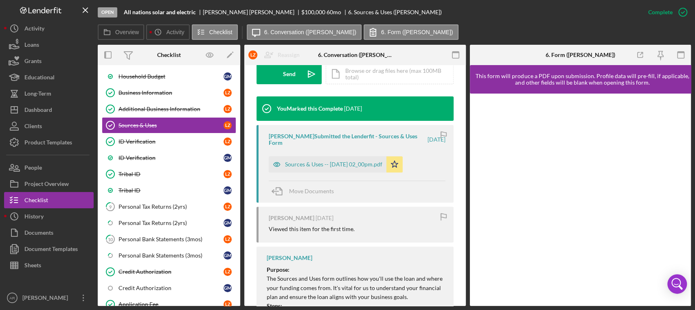
scroll to position [251, 0]
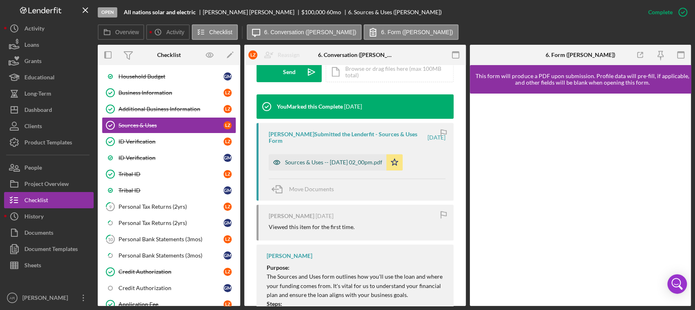
click at [334, 164] on div "Sources & Uses -- [DATE] 02_00pm.pdf" at bounding box center [333, 162] width 97 height 7
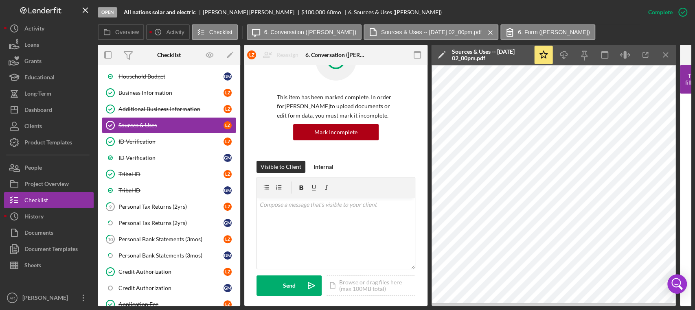
scroll to position [0, 0]
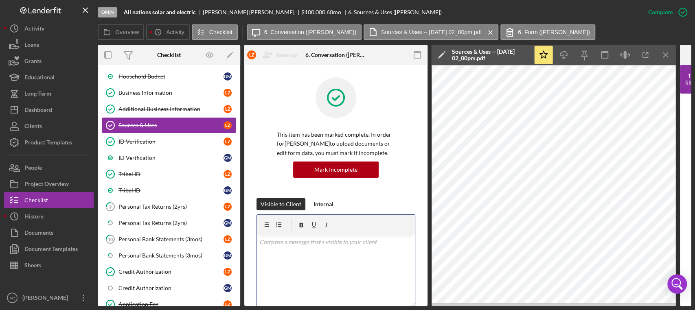
click at [319, 263] on div "v Color teal Color pink Remove color Add row above Add row below Add column bef…" at bounding box center [336, 270] width 158 height 71
